Goal: Information Seeking & Learning: Find specific fact

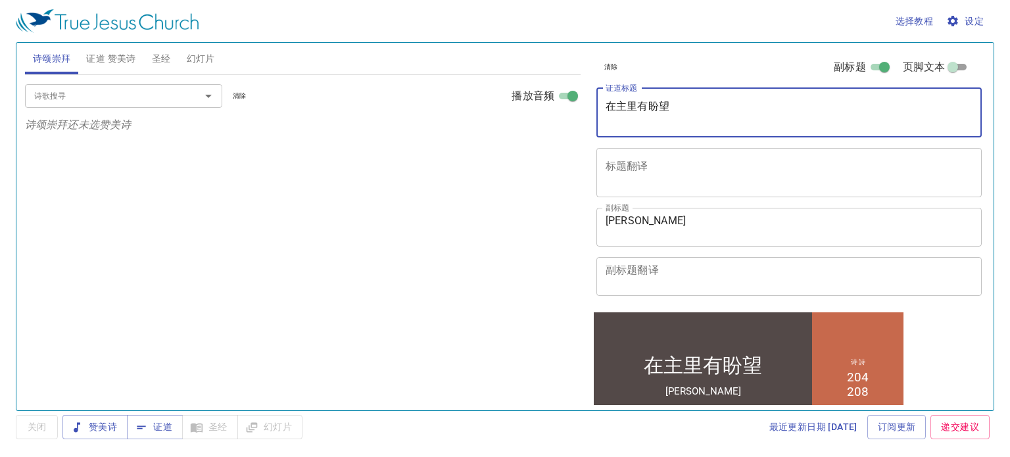
drag, startPoint x: 698, startPoint y: 106, endPoint x: 484, endPoint y: 101, distance: 213.8
click at [484, 101] on div "诗颂崇拜 证道 赞美诗 圣经 幻灯片 诗歌搜寻 诗歌搜寻 清除 播放音频 诗颂崇拜还未选赞美诗 诗歌搜寻 诗歌搜寻 清除 播放音频 删除 204、因信有盼望 …" at bounding box center [505, 221] width 971 height 368
paste textarea "[PERSON_NAME]的信心"
type textarea "[PERSON_NAME]的信心"
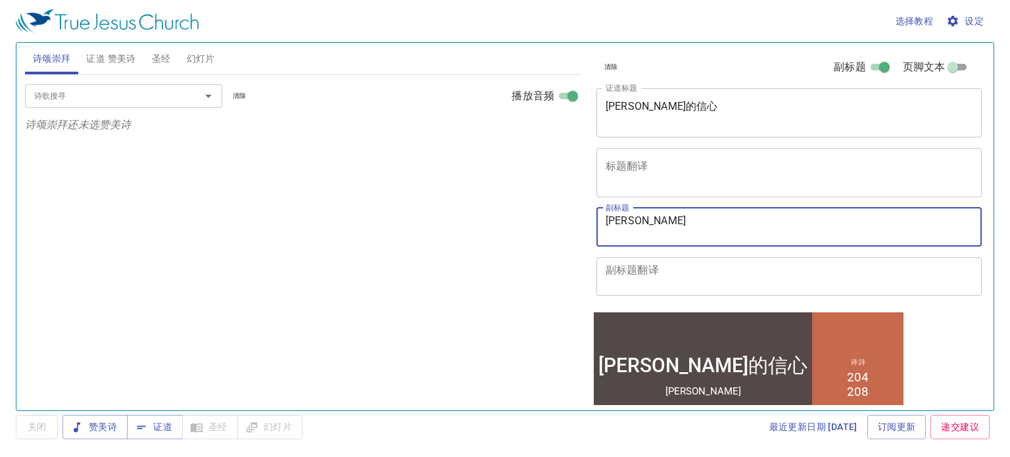
drag, startPoint x: 679, startPoint y: 217, endPoint x: 521, endPoint y: 207, distance: 158.8
click at [521, 207] on div "诗颂崇拜 证道 赞美诗 圣经 幻灯片 诗歌搜寻 诗歌搜寻 清除 播放音频 诗颂崇拜还未选赞美诗 诗歌搜寻 诗歌搜寻 清除 播放音频 删除 204、因信有盼望 …" at bounding box center [505, 221] width 971 height 368
paste textarea "[PERSON_NAME]"
type textarea "[PERSON_NAME]弟兄"
click at [663, 161] on textarea "标题翻译" at bounding box center [789, 172] width 367 height 25
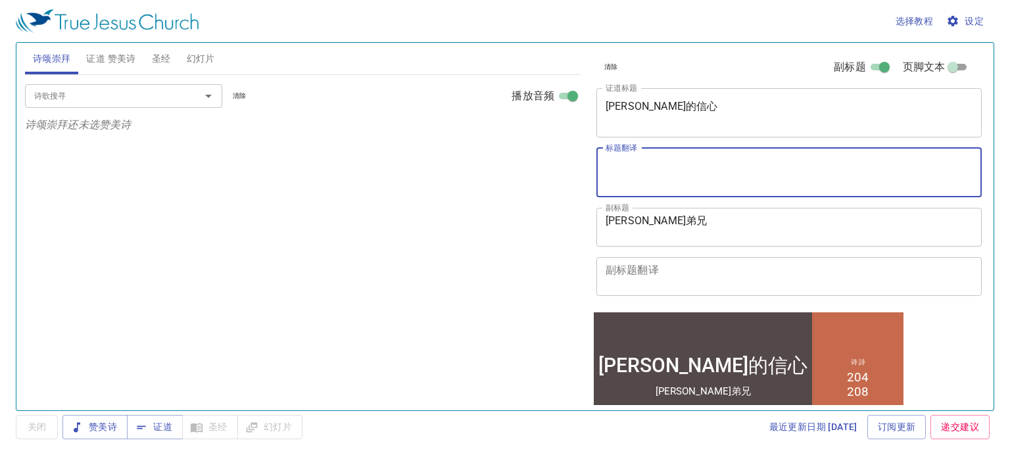
click at [982, 26] on span "设定" at bounding box center [966, 21] width 35 height 16
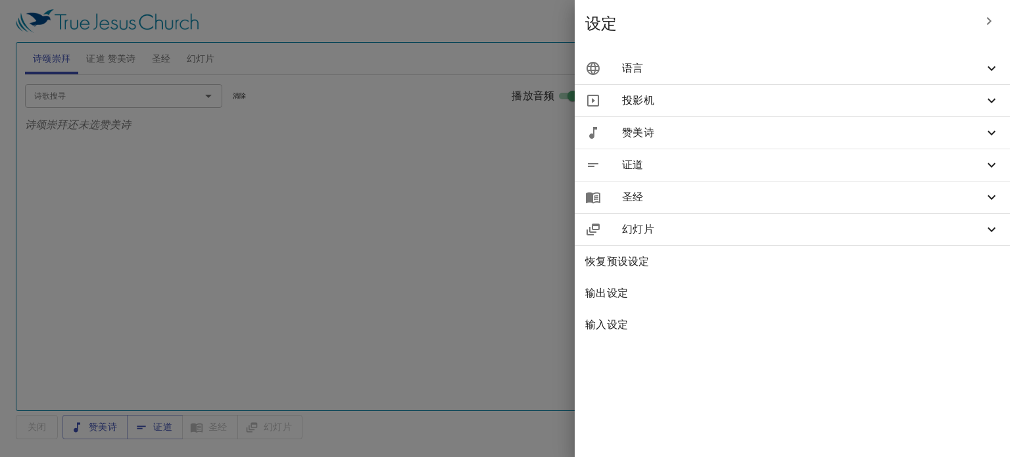
click at [804, 71] on span "语言" at bounding box center [803, 69] width 362 height 16
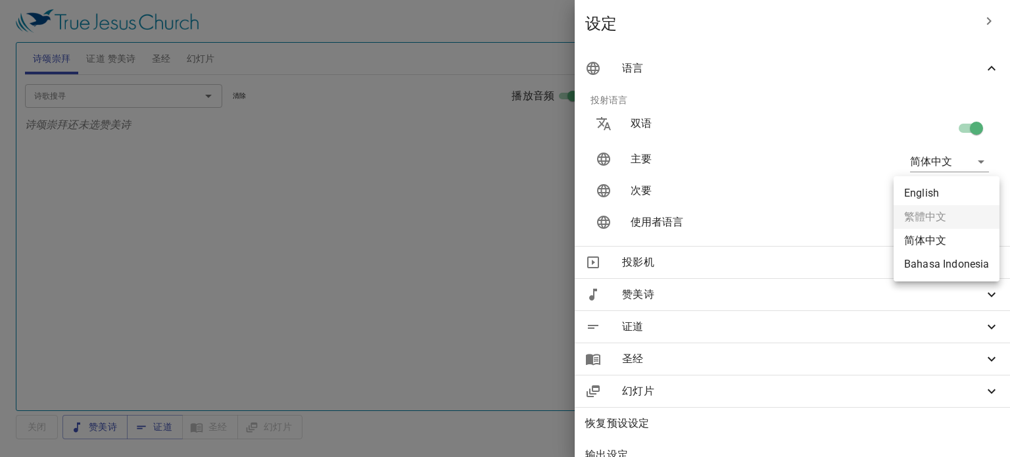
click at [935, 197] on body "选择教程 设定 诗颂崇拜 证道 赞美诗 圣经 幻灯片 诗歌搜寻 诗歌搜寻 清除 播放音频 诗颂崇拜还未选赞美诗 诗歌搜寻 诗歌搜寻 清除 播放音频 删除 20…" at bounding box center [505, 228] width 1010 height 457
click at [929, 194] on li "English" at bounding box center [947, 194] width 106 height 24
type input "en"
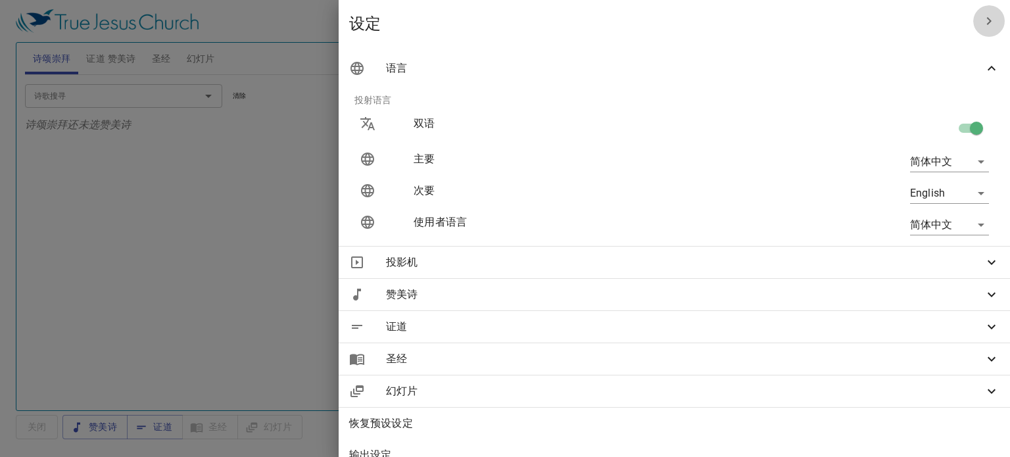
click at [981, 20] on icon "button" at bounding box center [989, 21] width 16 height 16
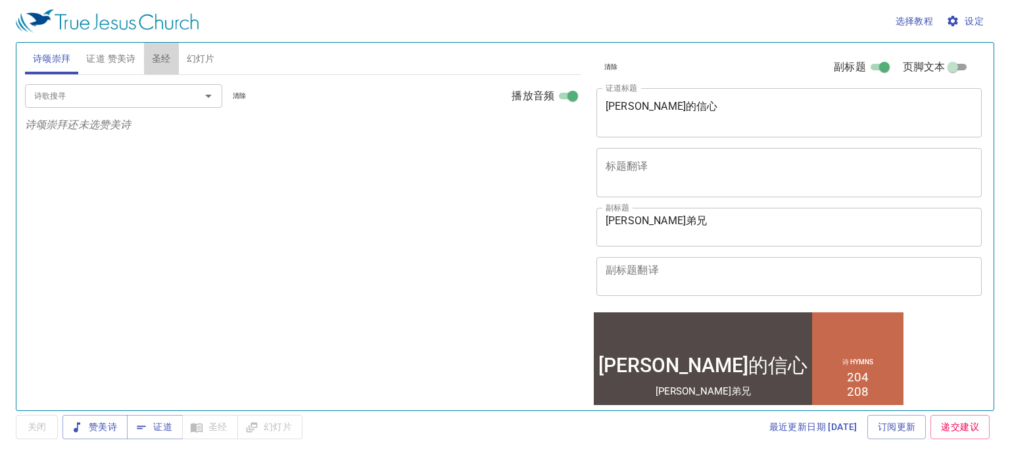
click at [155, 58] on span "圣经" at bounding box center [161, 59] width 19 height 16
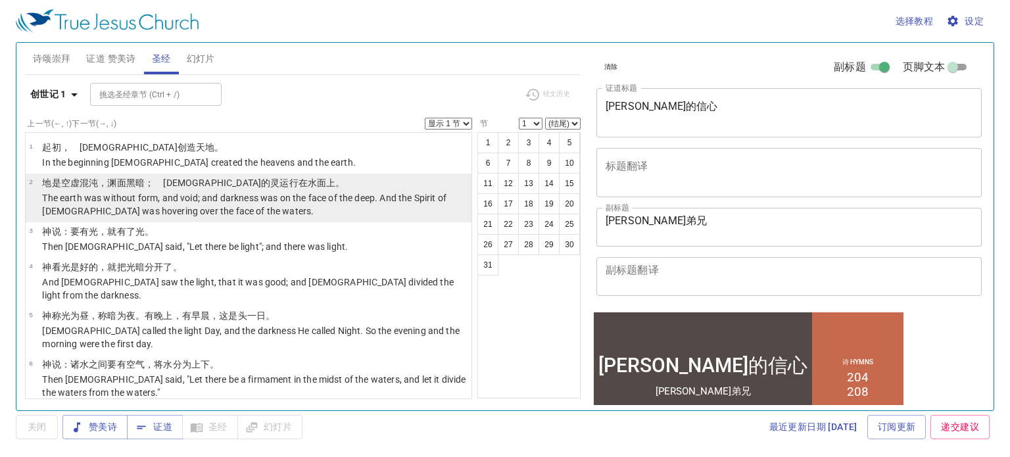
click at [164, 207] on p "The earth was without form, and void; and darkness was on the face of the deep.…" at bounding box center [255, 204] width 426 height 26
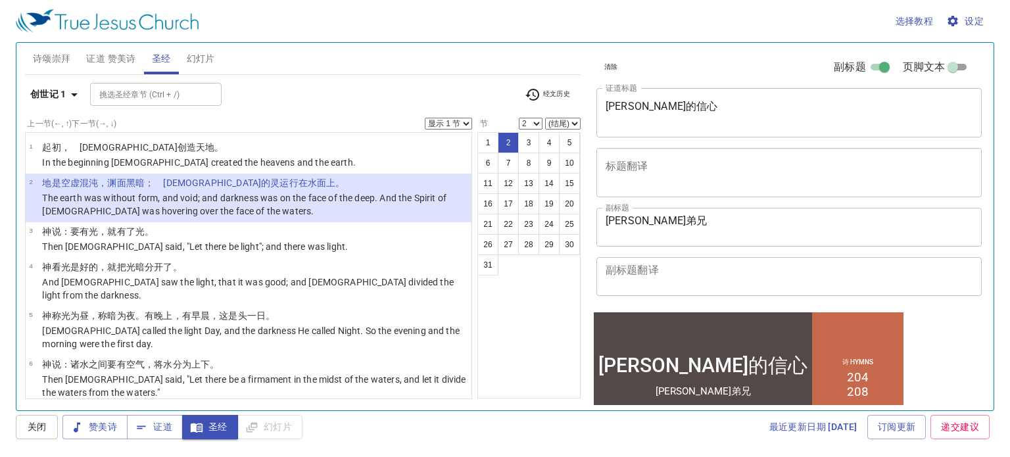
click at [66, 91] on b "创世记 1" at bounding box center [48, 94] width 36 height 16
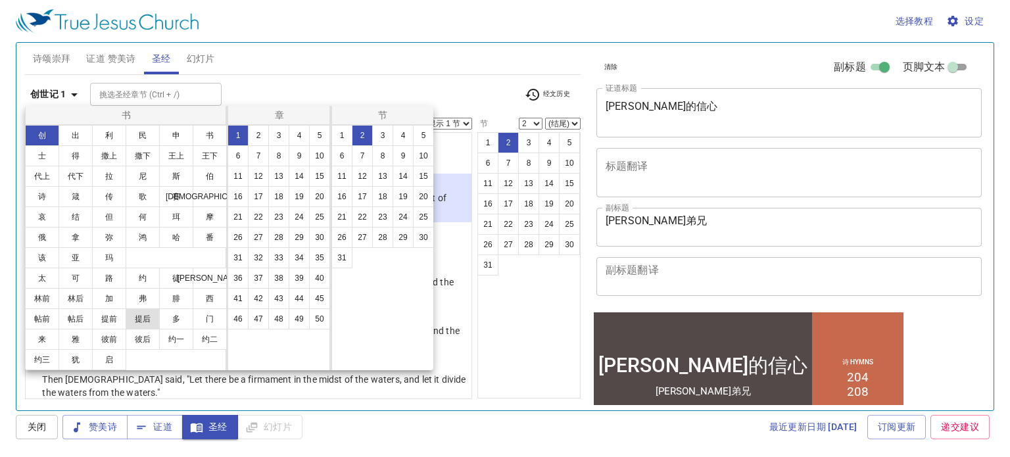
click at [150, 326] on button "提后" at bounding box center [143, 318] width 34 height 21
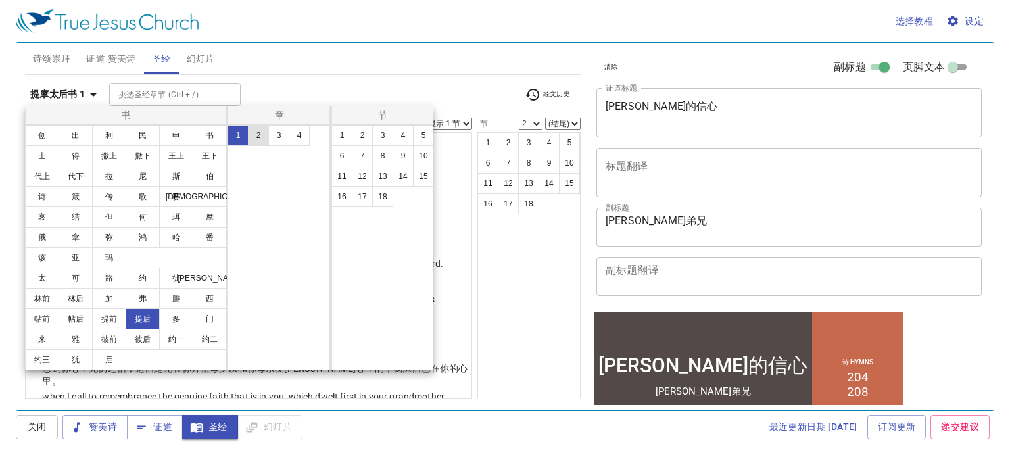
click at [262, 145] on button "2" at bounding box center [258, 135] width 21 height 21
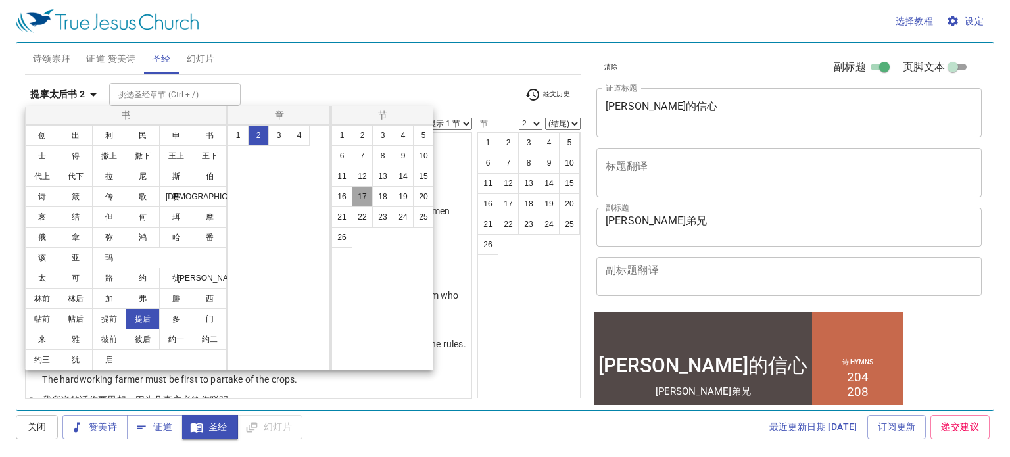
click at [366, 199] on button "17" at bounding box center [362, 196] width 21 height 21
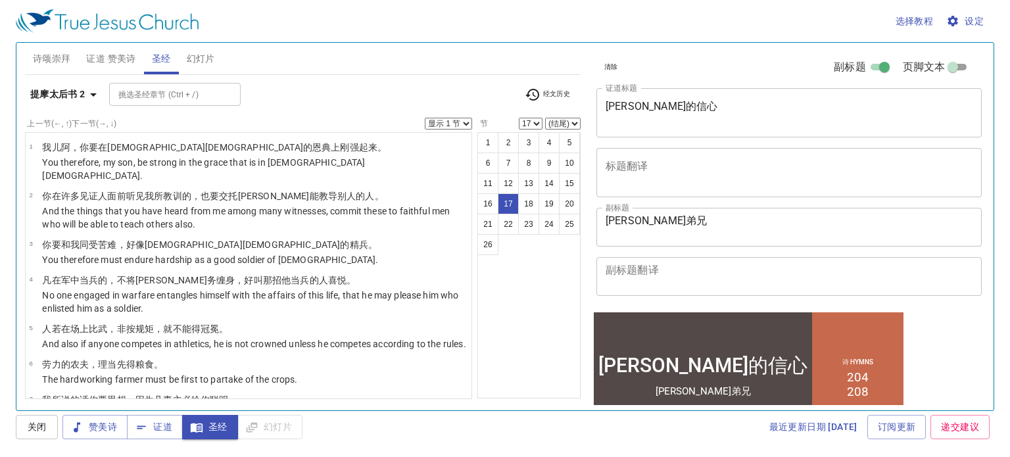
scroll to position [576, 0]
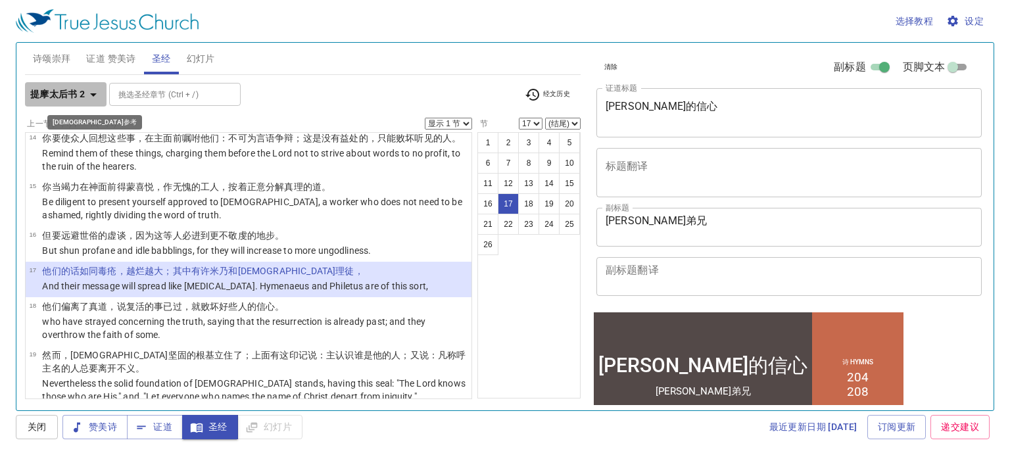
click at [89, 97] on icon "button" at bounding box center [93, 95] width 16 height 16
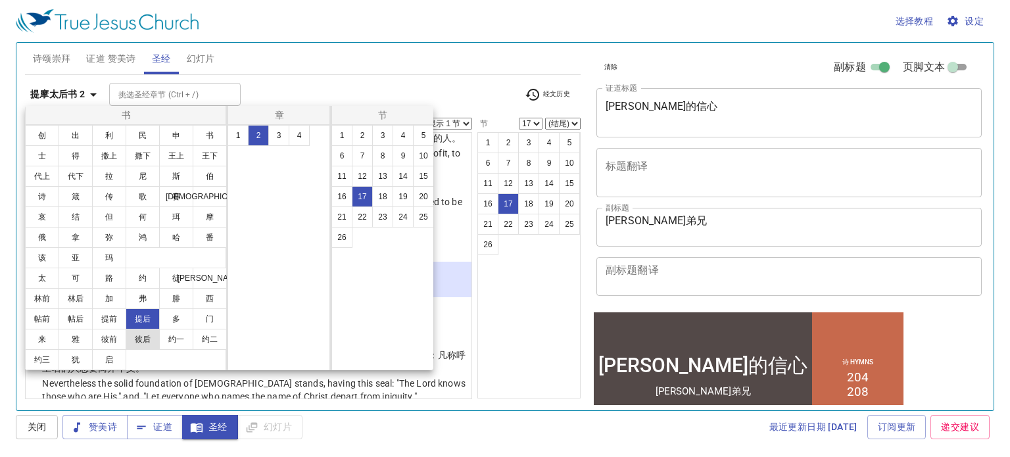
click at [140, 343] on button "彼后" at bounding box center [143, 339] width 34 height 21
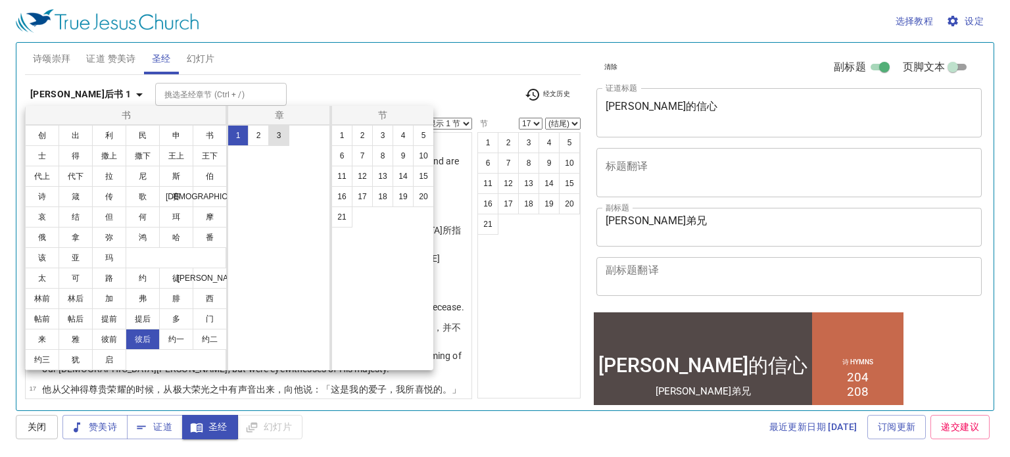
scroll to position [0, 0]
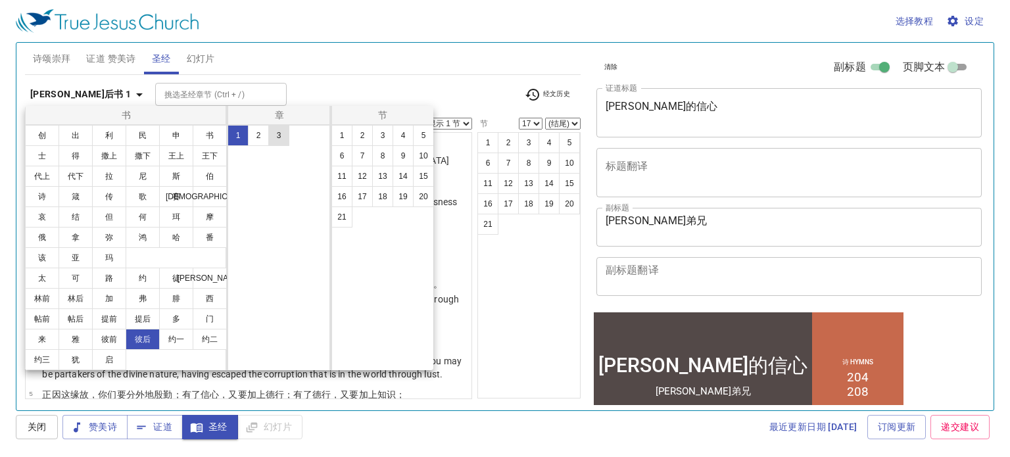
click at [272, 128] on button "3" at bounding box center [278, 135] width 21 height 21
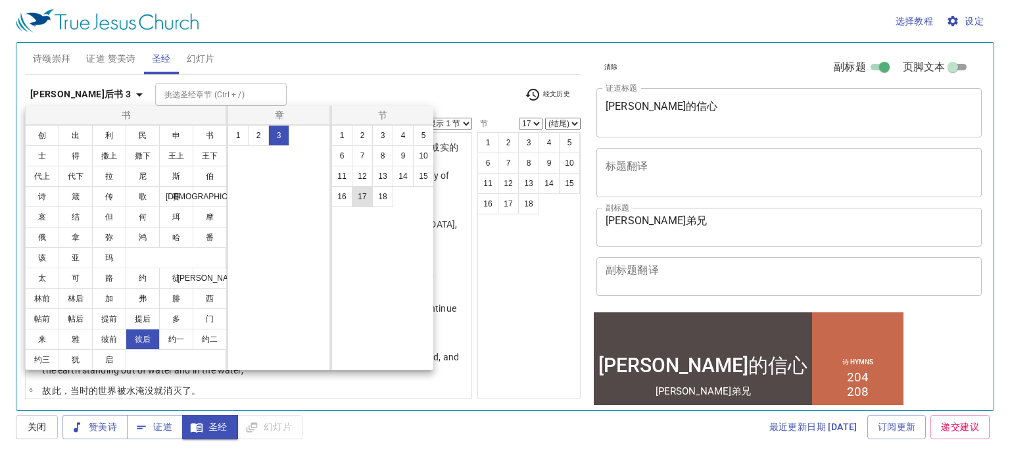
click at [364, 197] on button "17" at bounding box center [362, 196] width 21 height 21
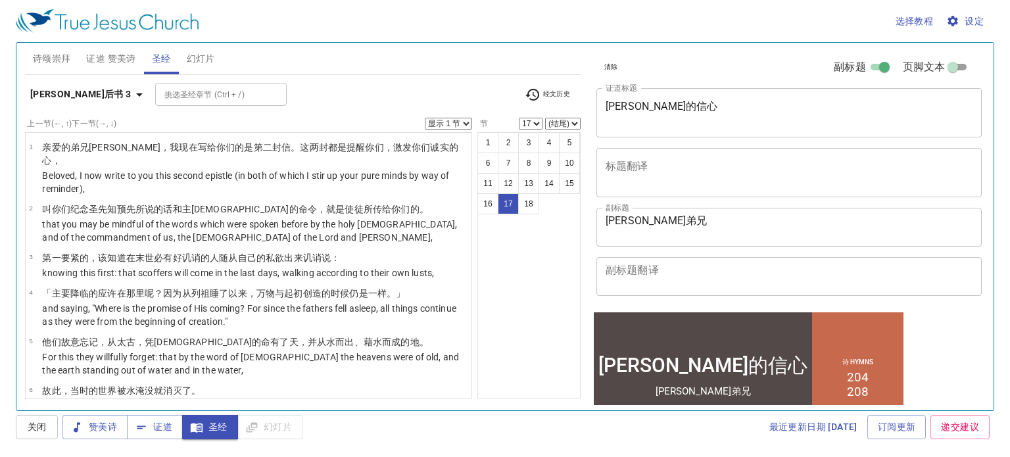
scroll to position [687, 0]
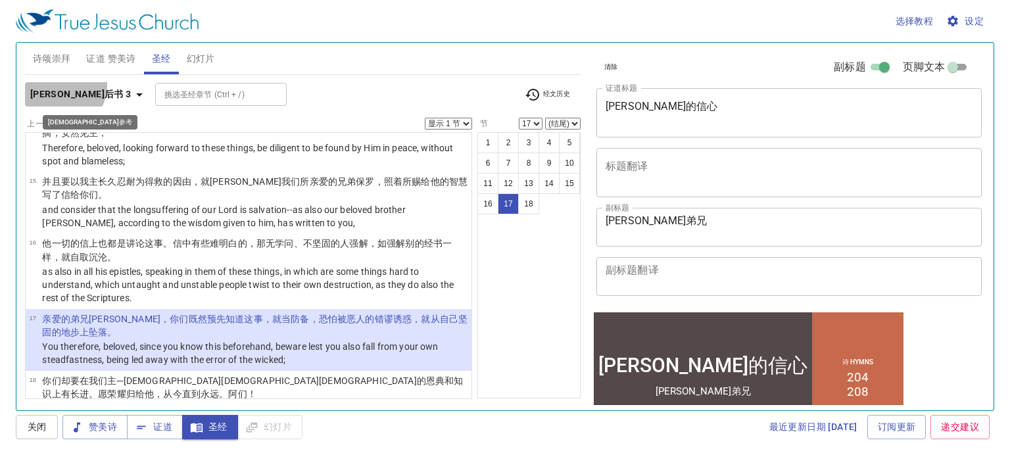
click at [63, 86] on b "[PERSON_NAME]后书 3" at bounding box center [80, 94] width 101 height 16
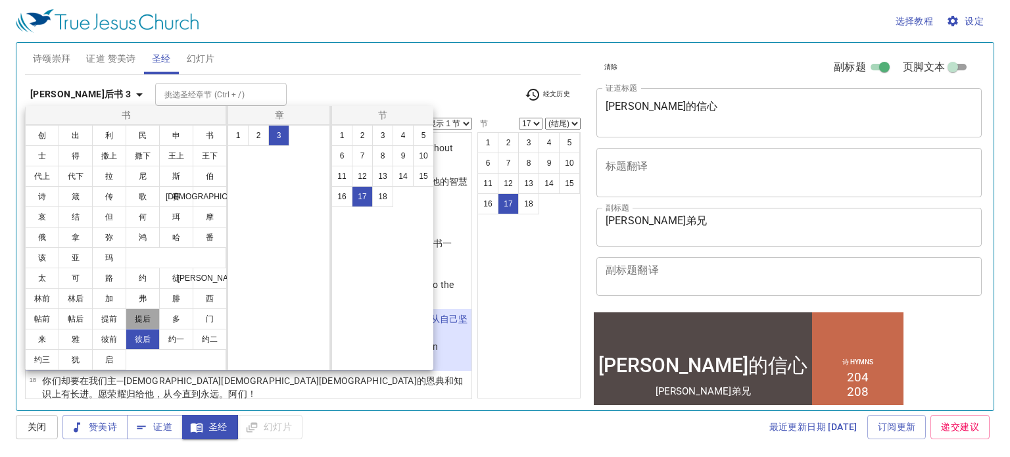
click at [139, 322] on button "提后" at bounding box center [143, 318] width 34 height 21
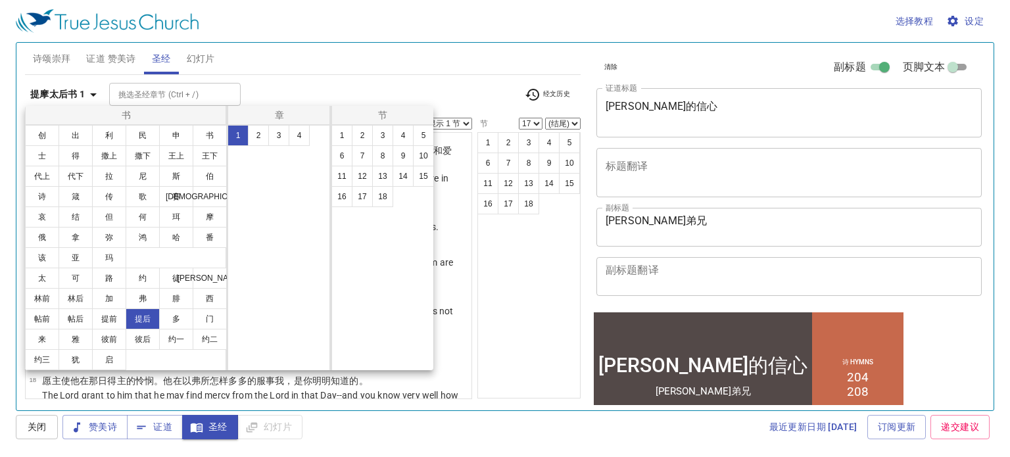
scroll to position [0, 0]
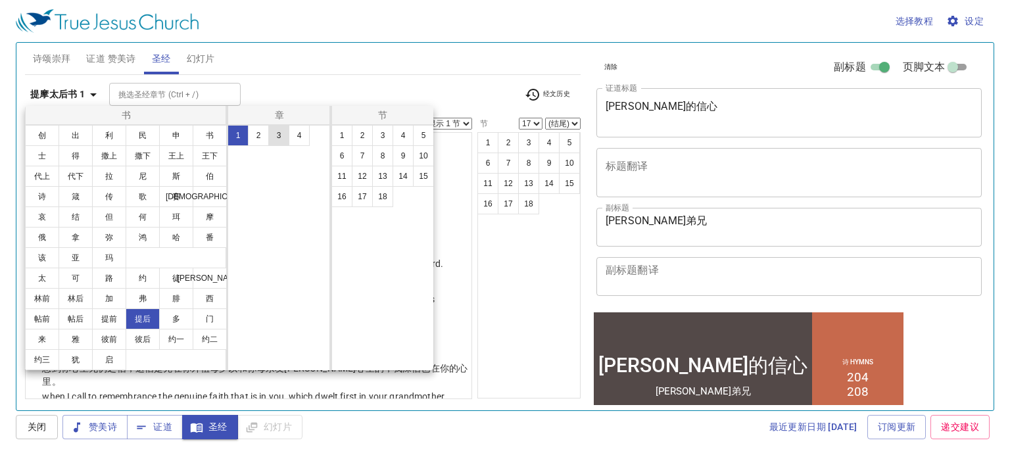
click at [276, 139] on button "3" at bounding box center [278, 135] width 21 height 21
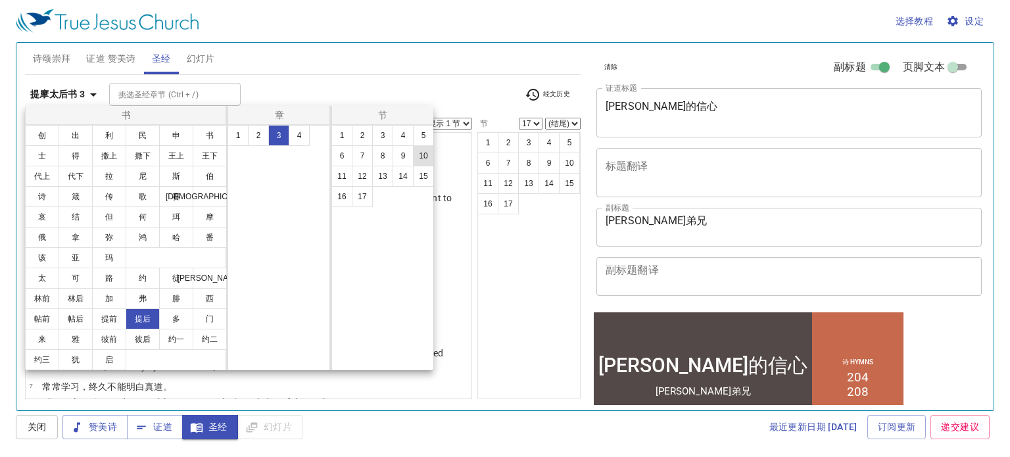
click at [426, 158] on button "10" at bounding box center [423, 155] width 21 height 21
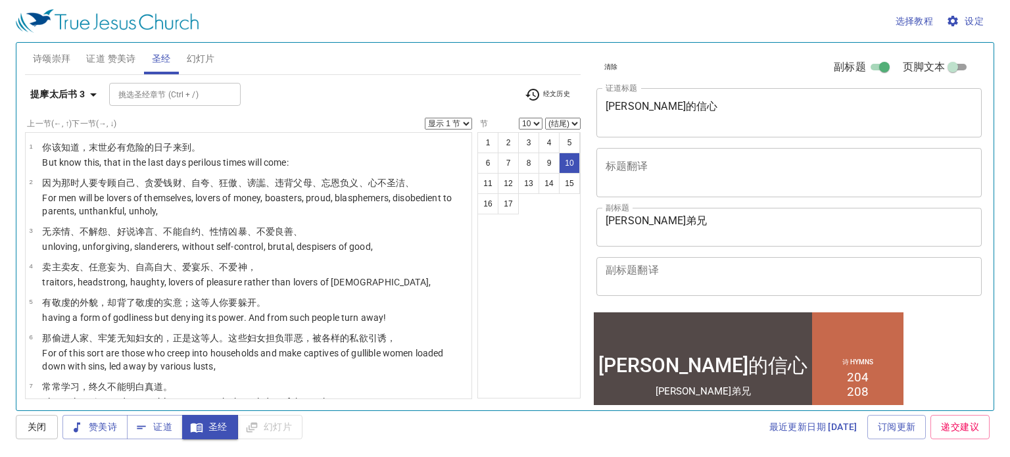
scroll to position [255, 0]
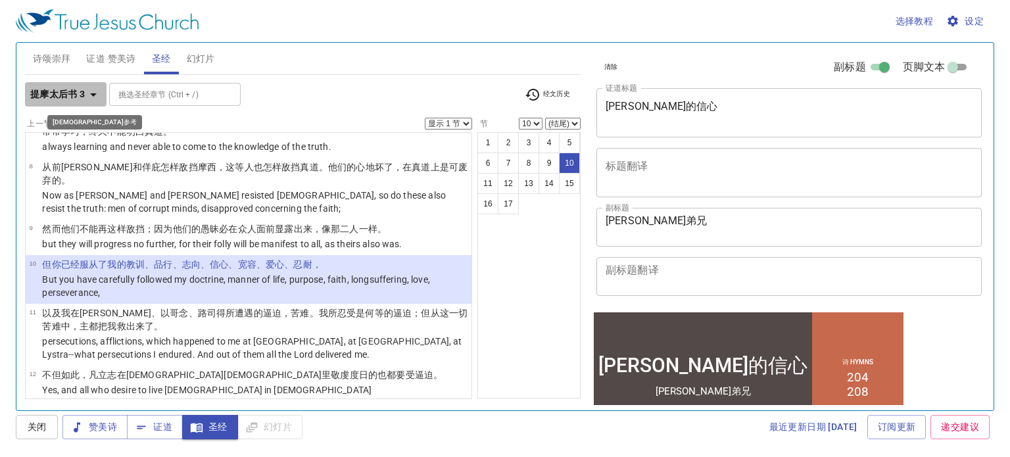
click at [69, 92] on b "提摩太后书 3" at bounding box center [57, 94] width 55 height 16
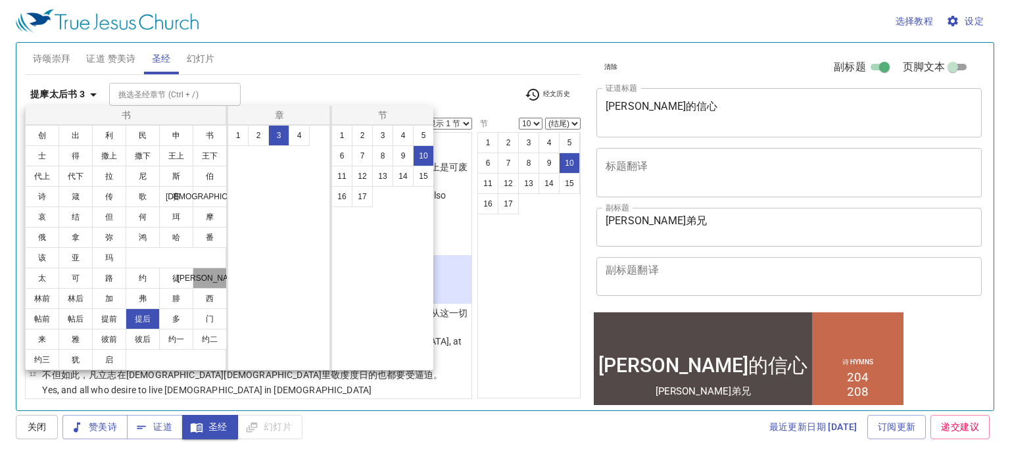
click at [207, 283] on button "[PERSON_NAME]" at bounding box center [210, 278] width 34 height 21
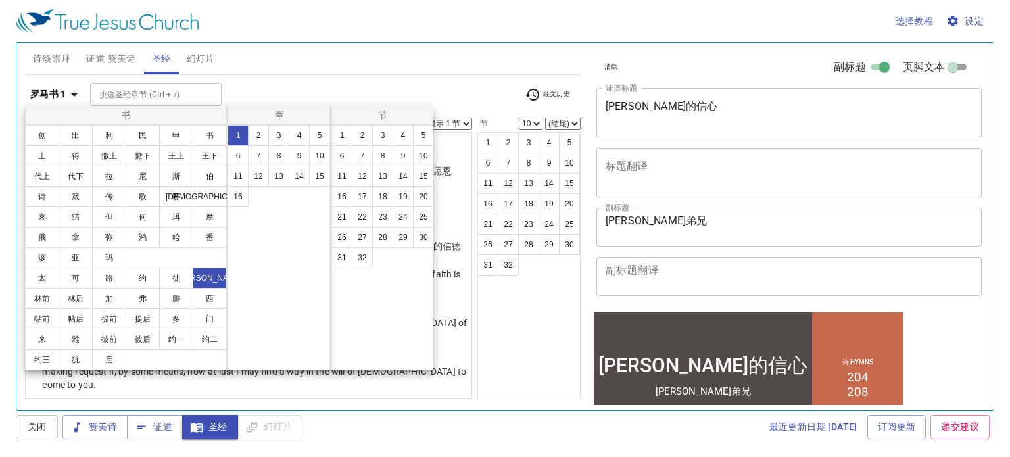
scroll to position [0, 0]
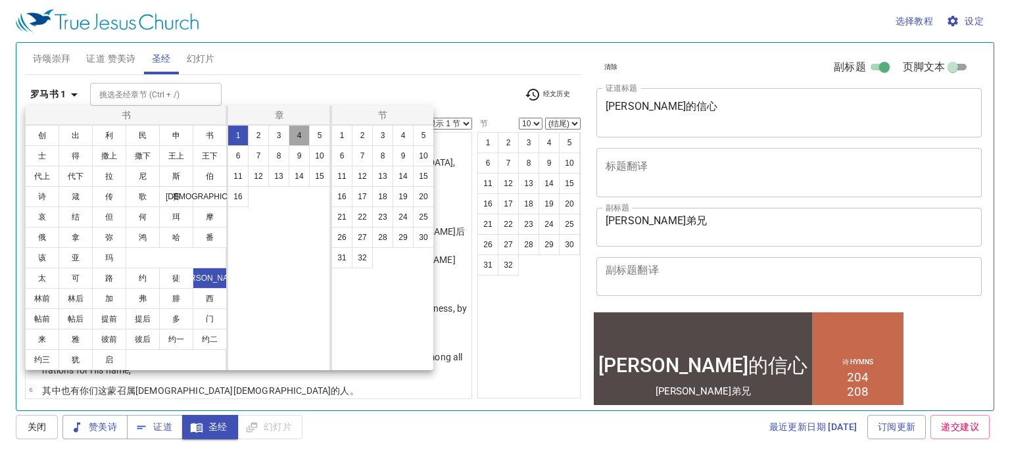
click at [293, 134] on button "4" at bounding box center [299, 135] width 21 height 21
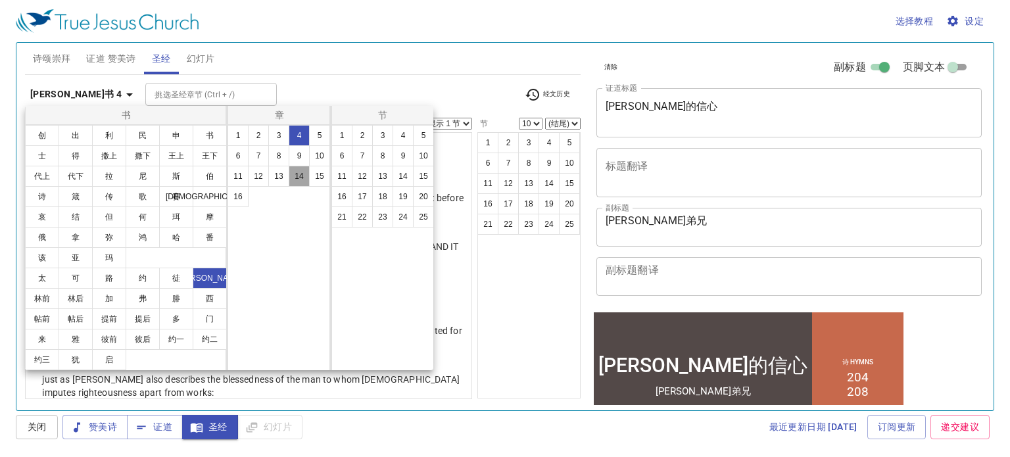
click at [295, 177] on button "14" at bounding box center [299, 176] width 21 height 21
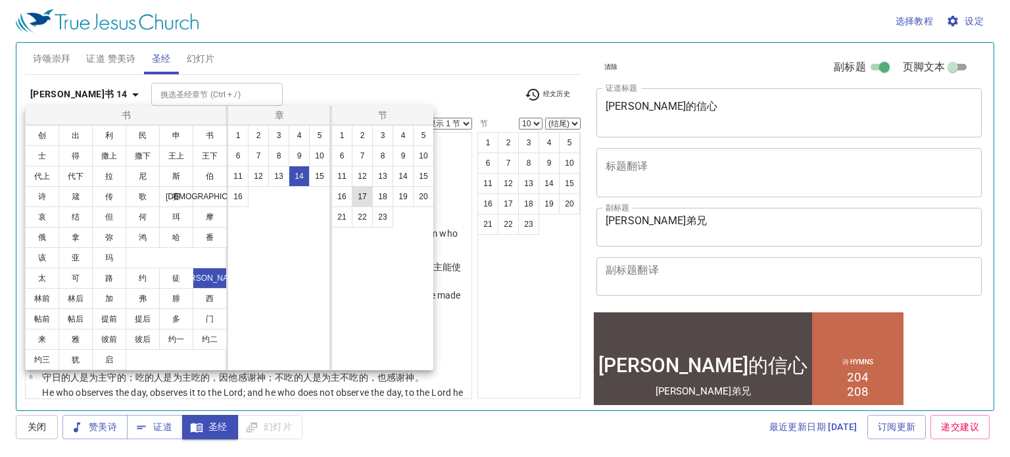
click at [370, 199] on button "17" at bounding box center [362, 196] width 21 height 21
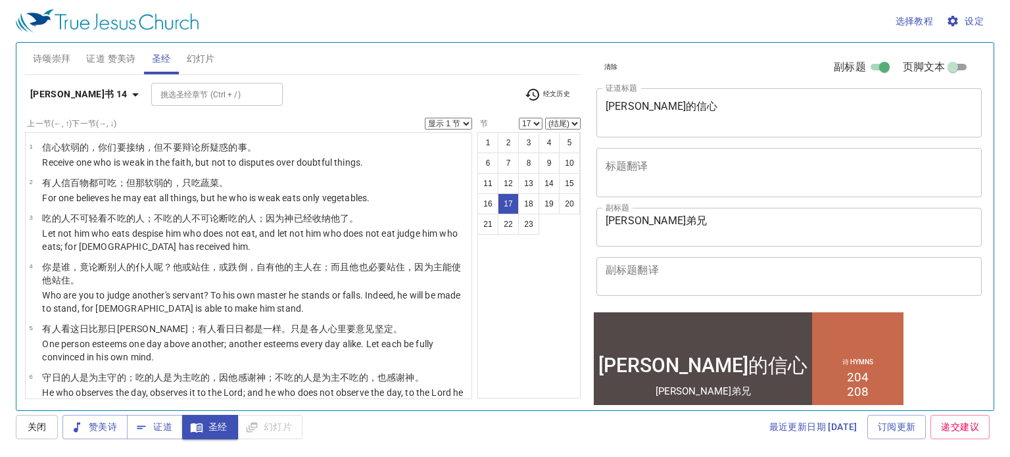
scroll to position [636, 0]
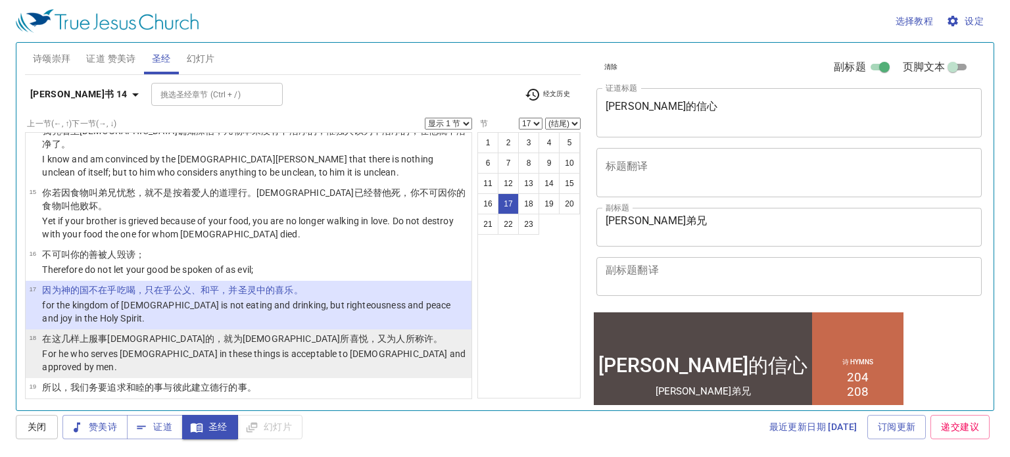
click at [173, 347] on p "For he who serves [DEMOGRAPHIC_DATA] in these things is acceptable to [DEMOGRAP…" at bounding box center [255, 360] width 426 height 26
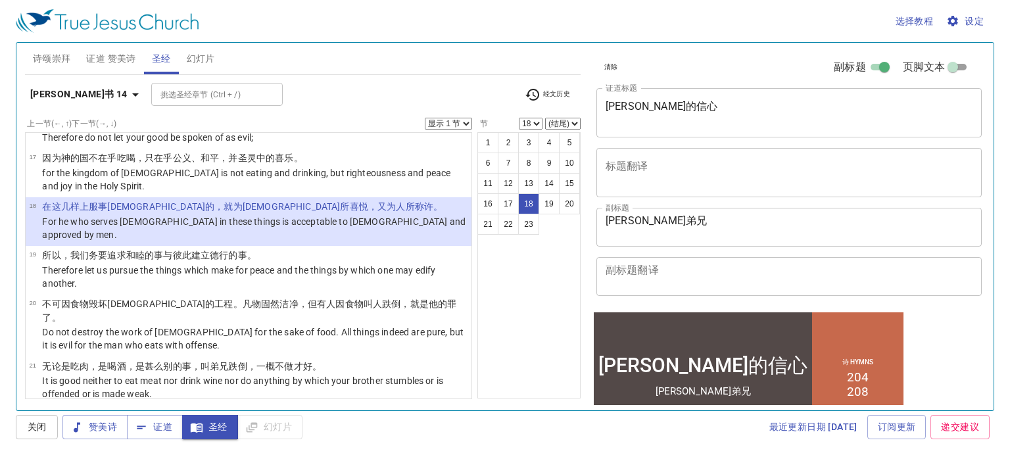
scroll to position [745, 0]
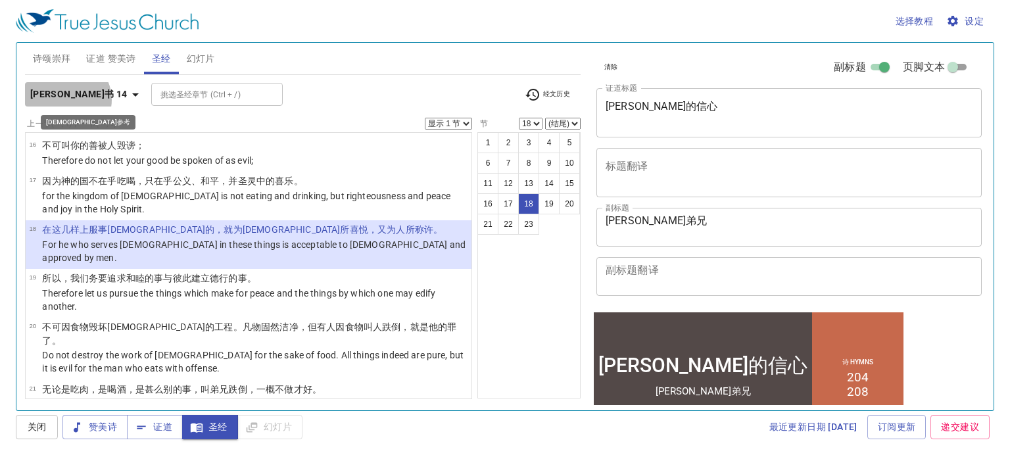
click at [66, 99] on b "[PERSON_NAME]书 14" at bounding box center [78, 94] width 97 height 16
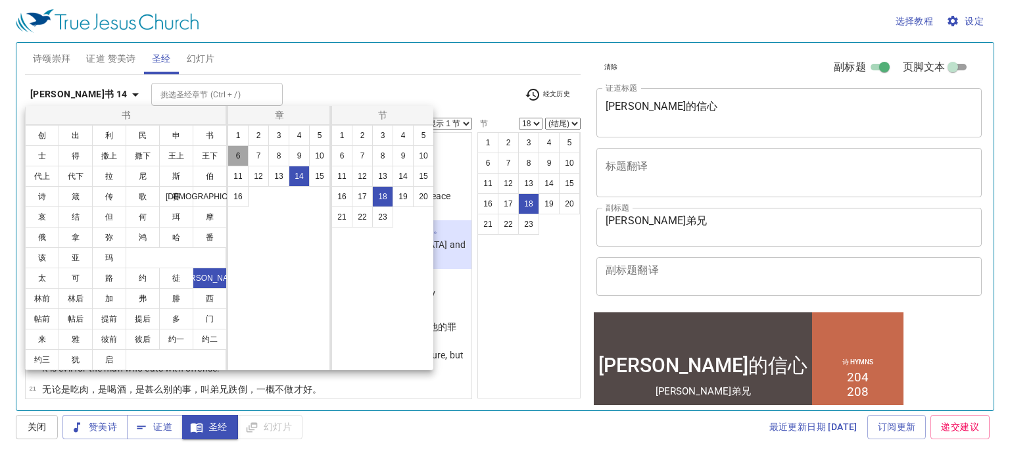
click at [235, 152] on button "6" at bounding box center [238, 155] width 21 height 21
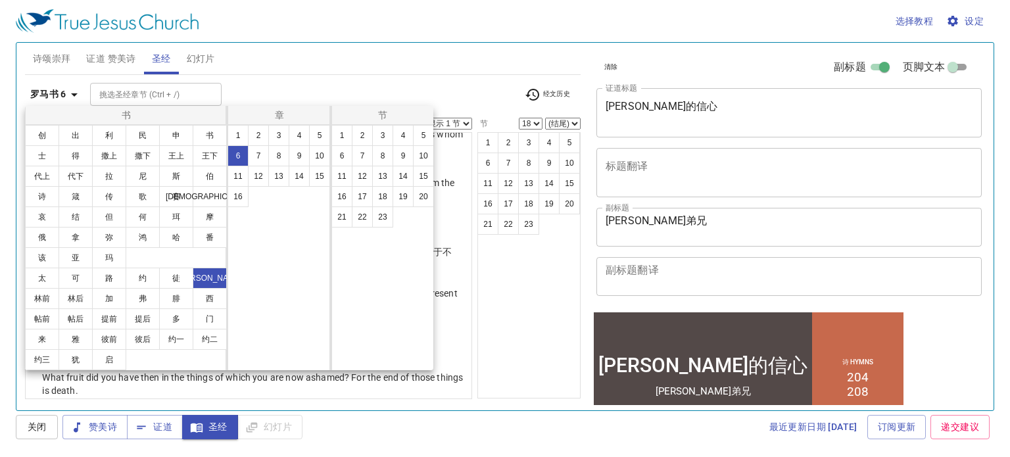
scroll to position [0, 0]
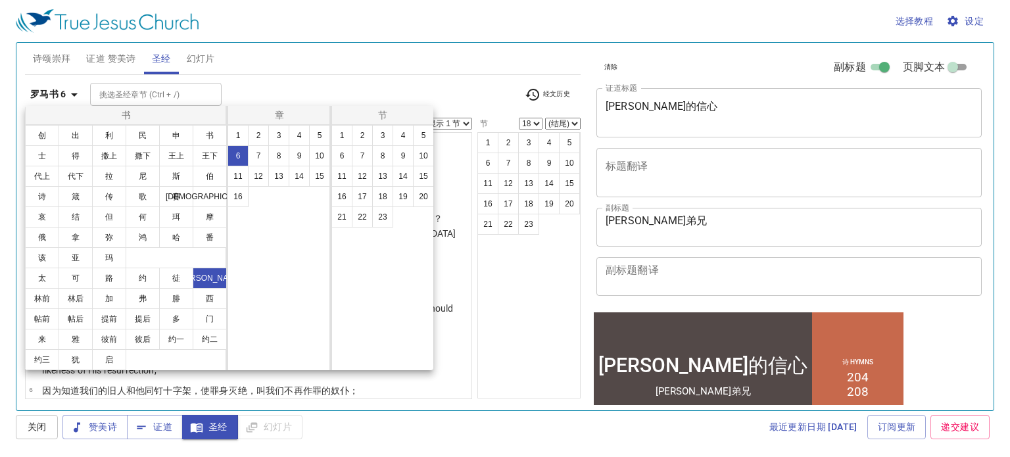
click at [408, 73] on div at bounding box center [505, 228] width 1010 height 457
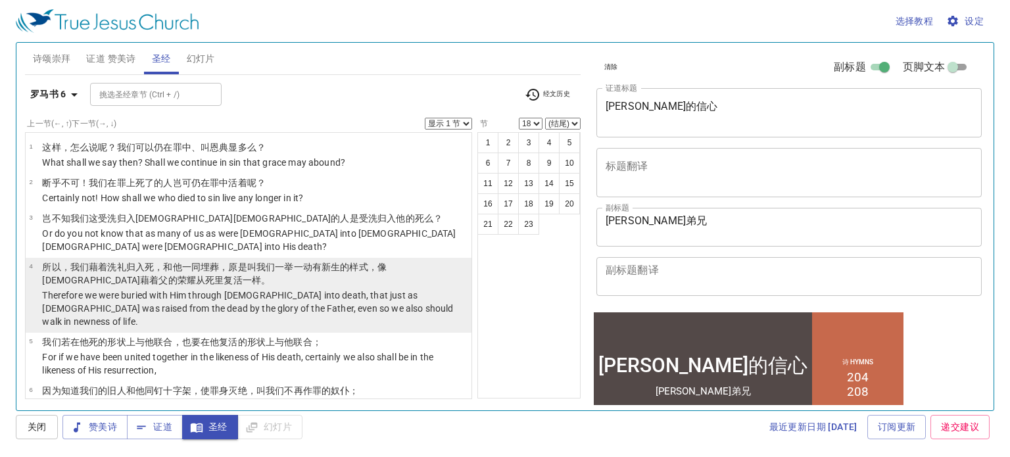
click at [201, 287] on td "所以 ，我们藉着 洗礼 归入 死 ，和他 一同埋葬 ，原是叫 我们 一举一动 有 新 生 的样式，像 [DEMOGRAPHIC_DATA] 藉着 父 的荣耀 …" at bounding box center [255, 274] width 426 height 28
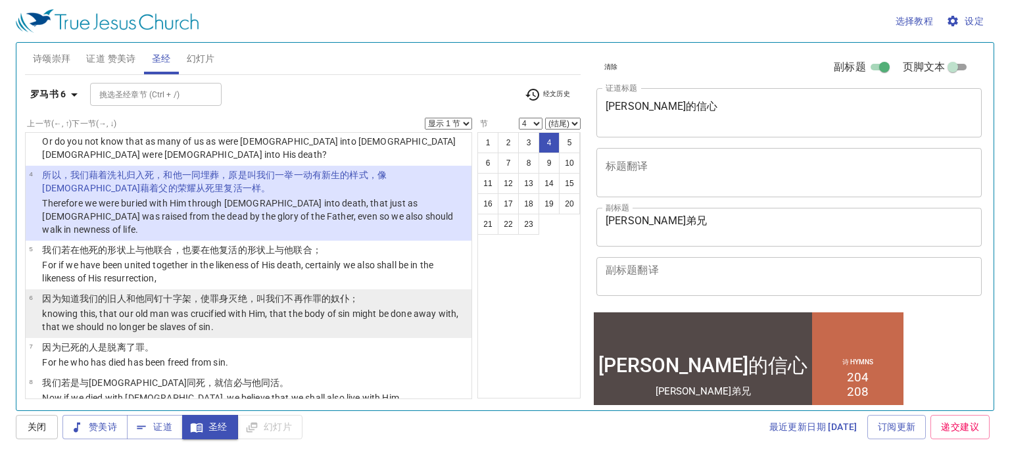
scroll to position [70, 0]
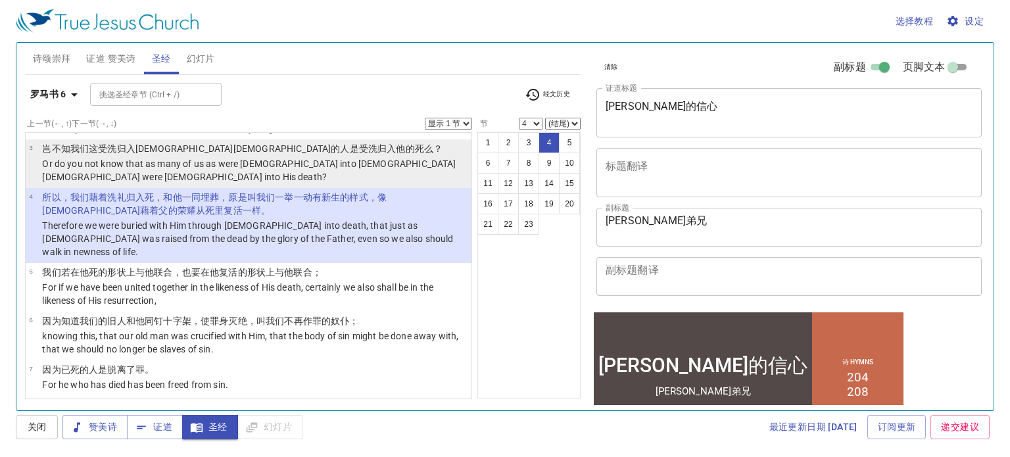
click at [299, 174] on p "Or do you not know that as many of us as were [DEMOGRAPHIC_DATA] into [DEMOGRAP…" at bounding box center [255, 170] width 426 height 26
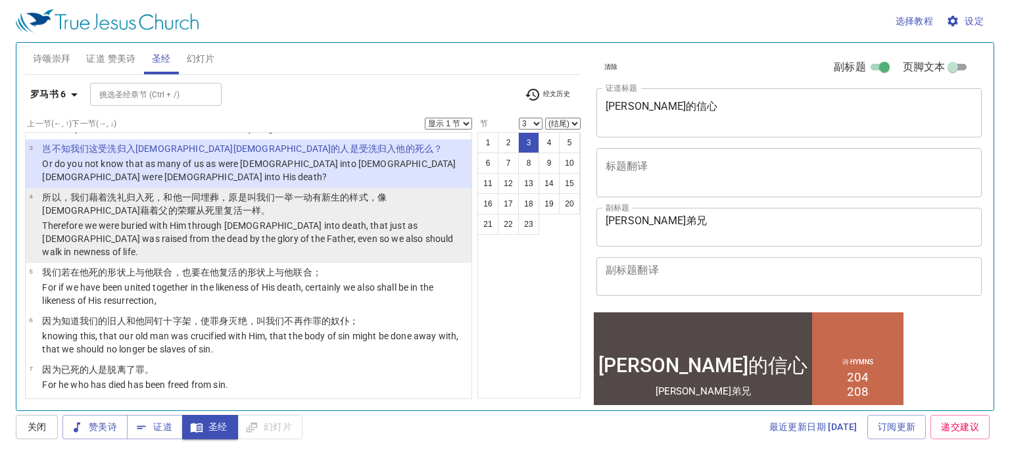
click at [309, 241] on p "Therefore we were buried with Him through [DEMOGRAPHIC_DATA] into death, that j…" at bounding box center [255, 238] width 426 height 39
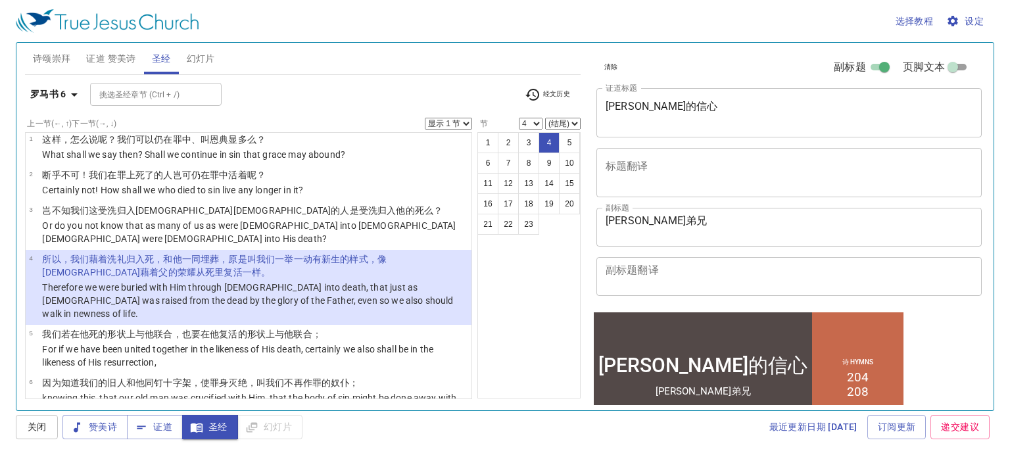
scroll to position [0, 0]
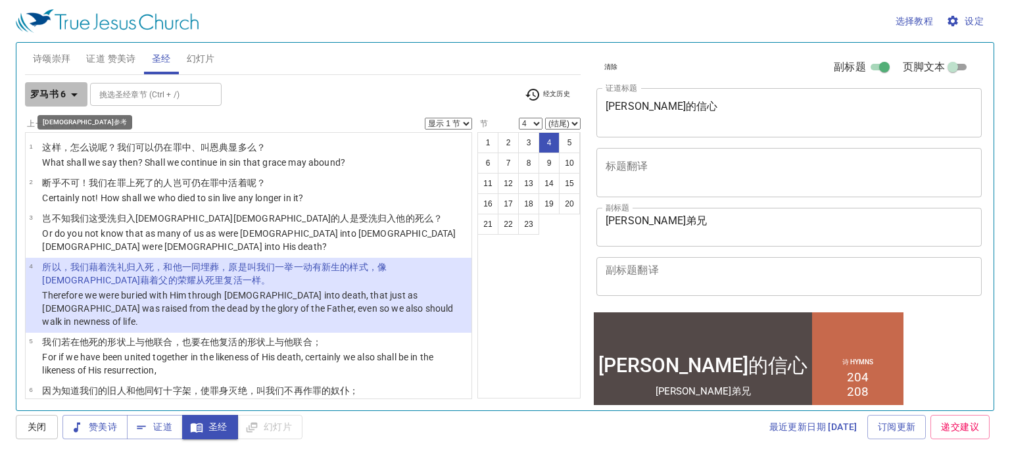
click at [70, 87] on icon "button" at bounding box center [74, 95] width 16 height 16
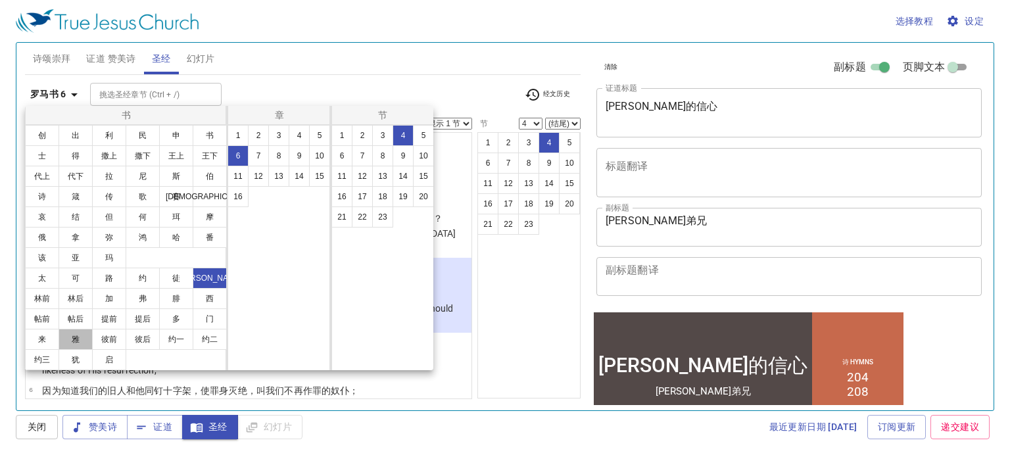
drag, startPoint x: 79, startPoint y: 343, endPoint x: 283, endPoint y: 156, distance: 277.0
click at [79, 342] on button "雅" at bounding box center [76, 339] width 34 height 21
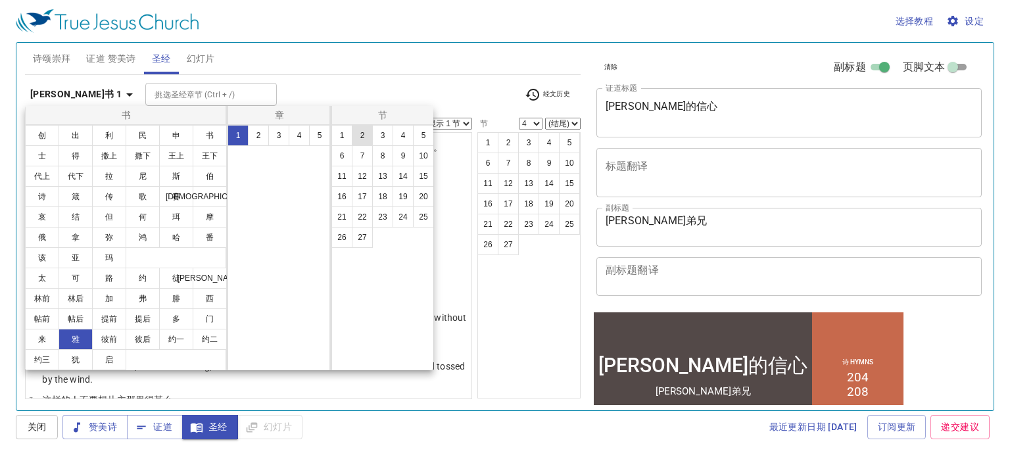
click at [357, 134] on button "2" at bounding box center [362, 135] width 21 height 21
select select "2"
